Goal: Information Seeking & Learning: Learn about a topic

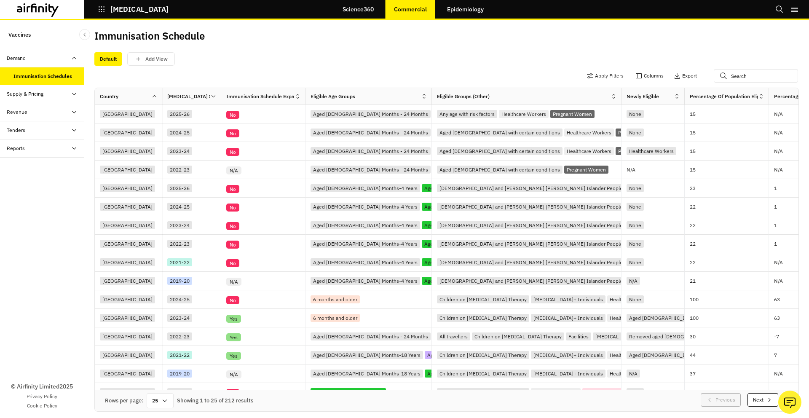
click at [465, 11] on link "Epidemiology" at bounding box center [466, 9] width 54 height 20
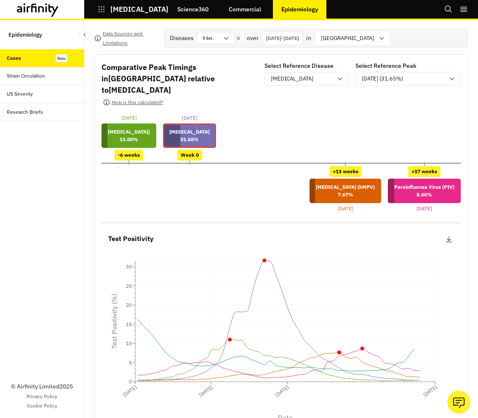
click at [57, 12] on icon at bounding box center [38, 9] width 42 height 13
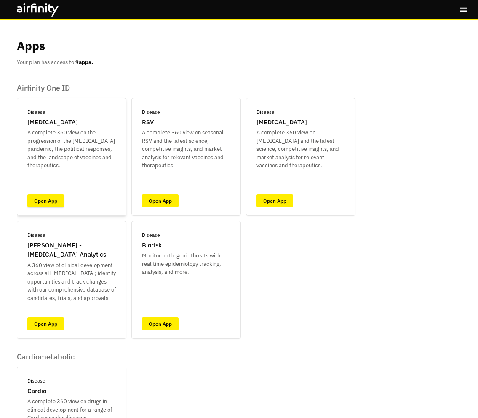
click at [50, 199] on link "Open App" at bounding box center [45, 200] width 37 height 13
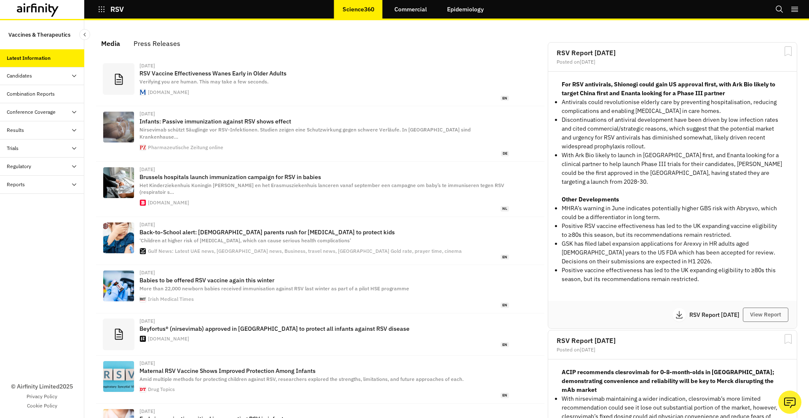
scroll to position [531, 253]
click at [55, 82] on div "Candidates" at bounding box center [42, 76] width 84 height 18
click at [55, 94] on div "Dashboard" at bounding box center [48, 94] width 71 height 8
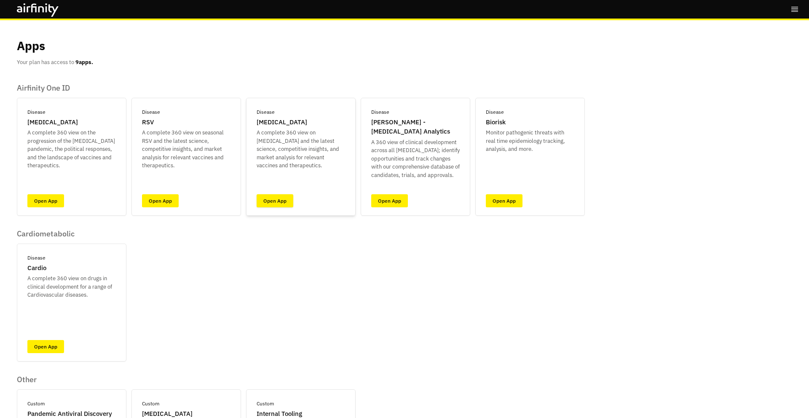
click at [282, 200] on link "Open App" at bounding box center [275, 200] width 37 height 13
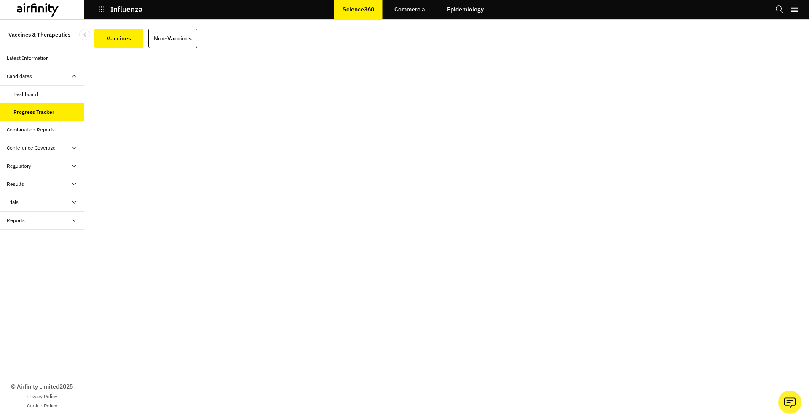
click at [46, 99] on div "Dashboard" at bounding box center [42, 95] width 84 height 18
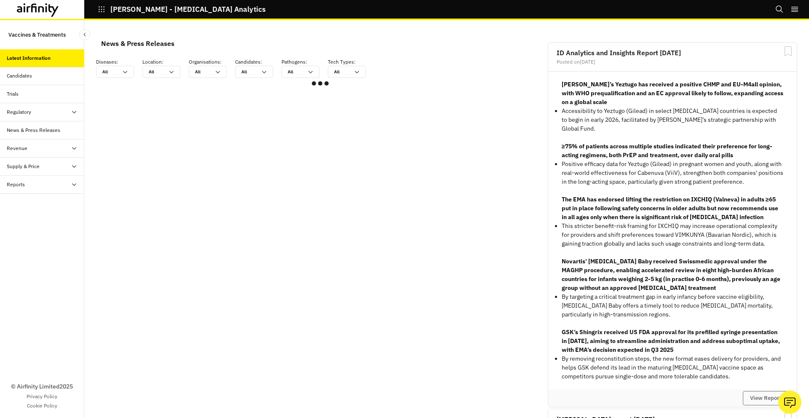
scroll to position [0, 0]
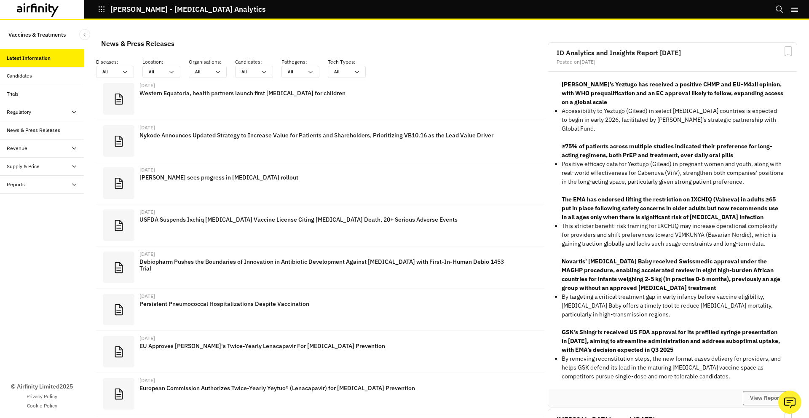
click at [70, 80] on div "Candidates" at bounding box center [42, 76] width 84 height 18
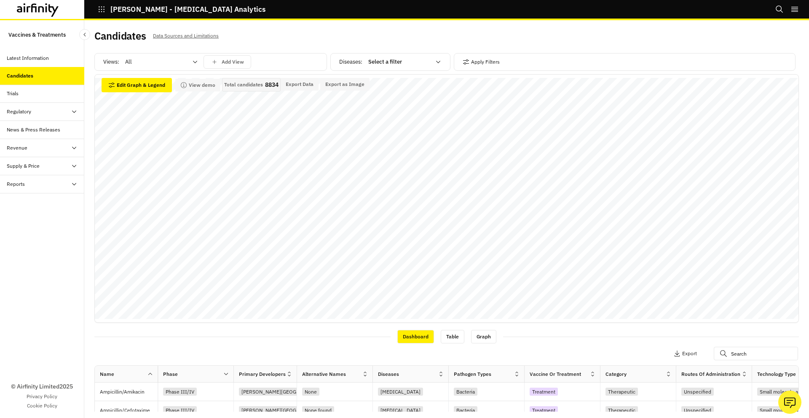
click at [53, 8] on icon at bounding box center [54, 10] width 10 height 13
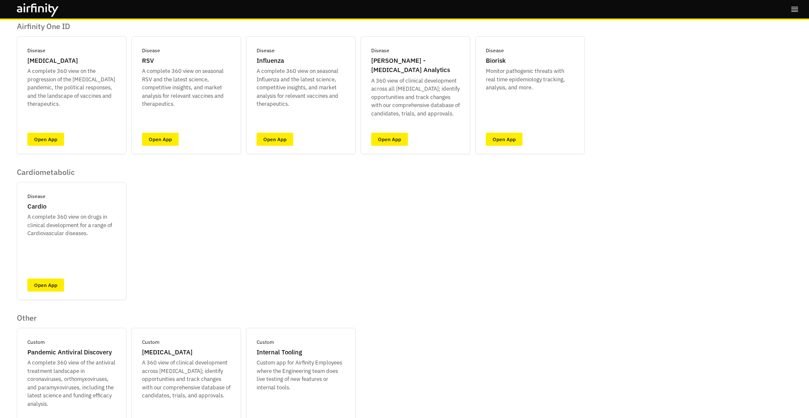
scroll to position [120, 0]
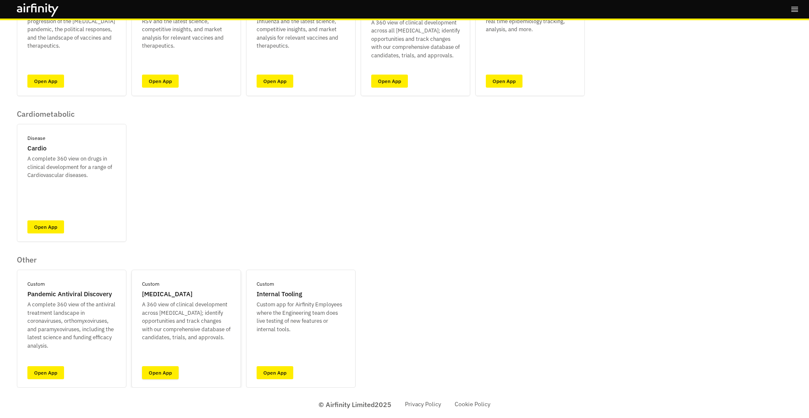
click at [155, 366] on link "Open App" at bounding box center [160, 372] width 37 height 13
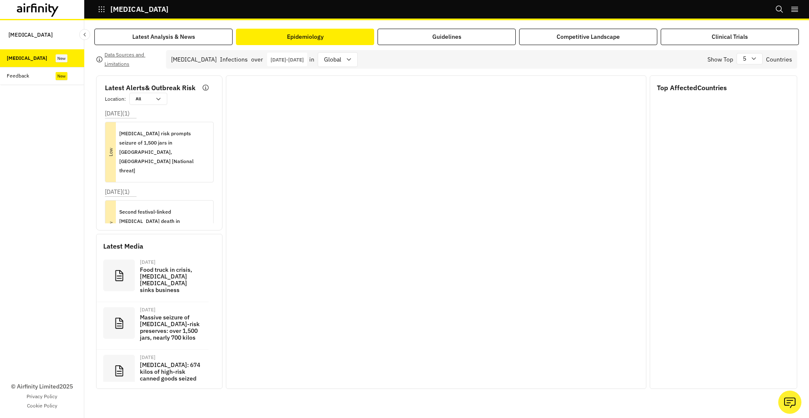
click at [296, 38] on div "Epidemiology" at bounding box center [305, 36] width 37 height 9
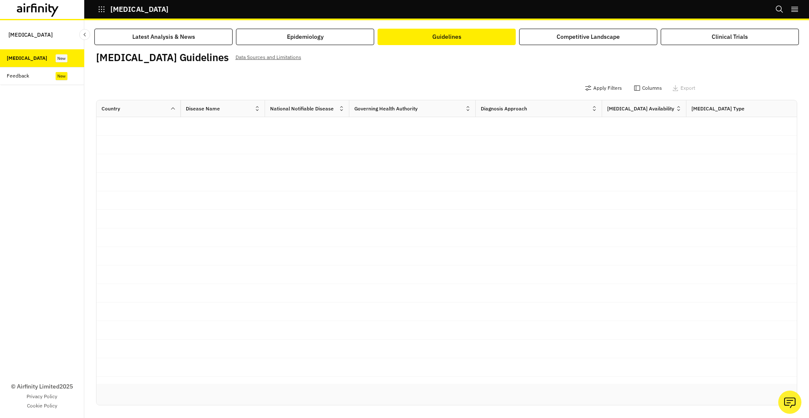
click at [399, 30] on button "Guidelines" at bounding box center [447, 37] width 138 height 16
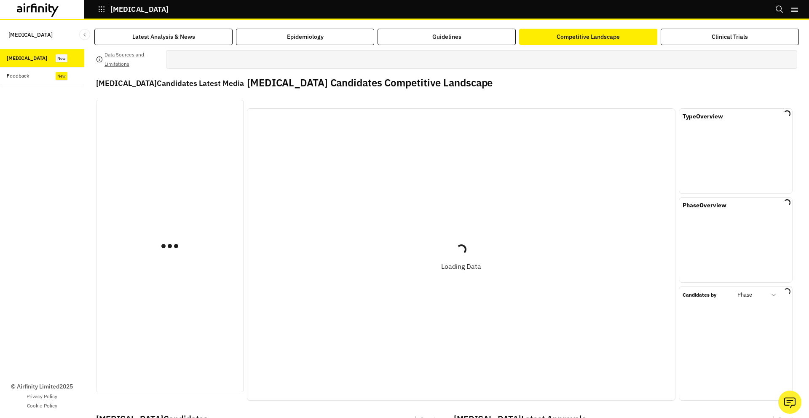
click at [564, 39] on div "Competitive Landscape" at bounding box center [588, 36] width 63 height 9
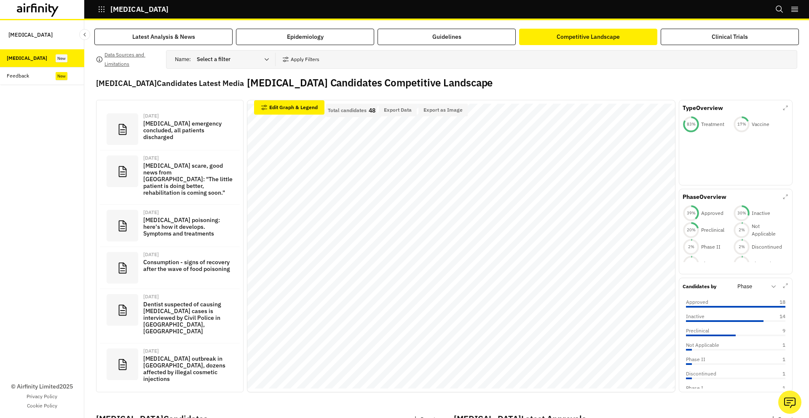
click at [51, 7] on icon at bounding box center [54, 10] width 10 height 13
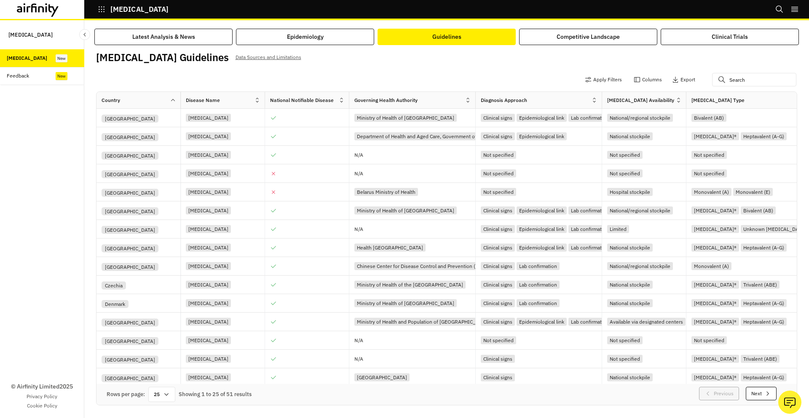
click at [558, 26] on div "Latest Analysis & News Epidemiology Guidelines Competitive Landscape Clinical T…" at bounding box center [446, 219] width 725 height 398
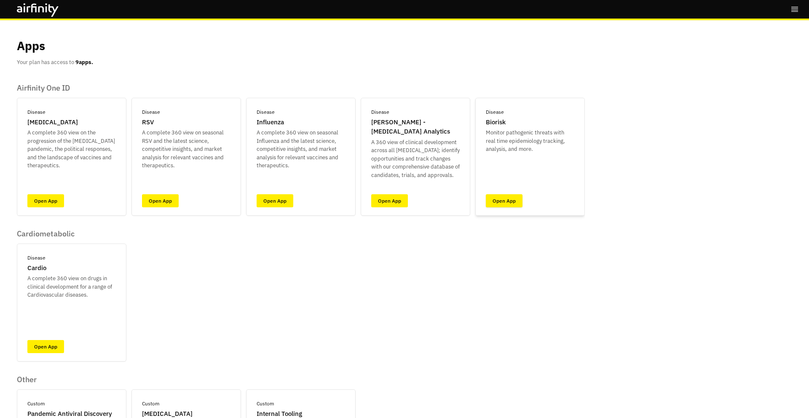
click at [497, 199] on link "Open App" at bounding box center [504, 200] width 37 height 13
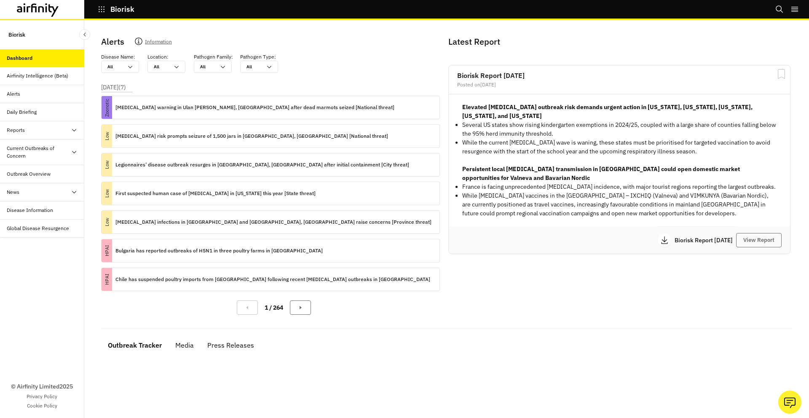
click at [39, 157] on div "Current Outbreaks of Concern" at bounding box center [39, 152] width 64 height 15
click at [36, 188] on div "Mpox" at bounding box center [42, 192] width 84 height 18
